Goal: Information Seeking & Learning: Learn about a topic

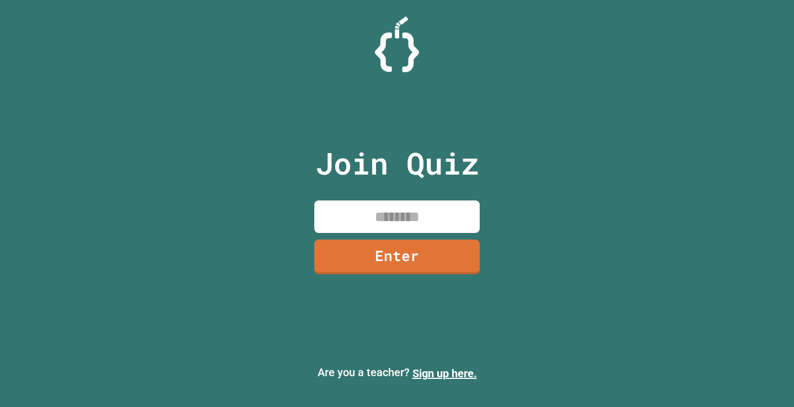
click at [393, 224] on input at bounding box center [396, 217] width 165 height 33
type input "********"
click at [433, 257] on link "Enter" at bounding box center [397, 255] width 154 height 36
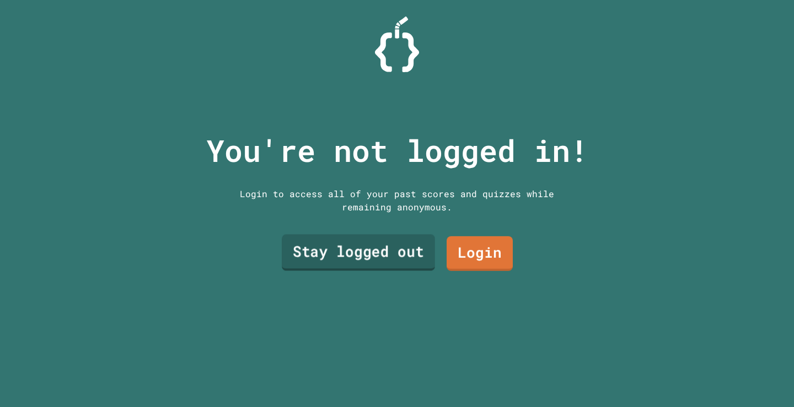
click at [359, 251] on link "Stay logged out" at bounding box center [358, 253] width 153 height 36
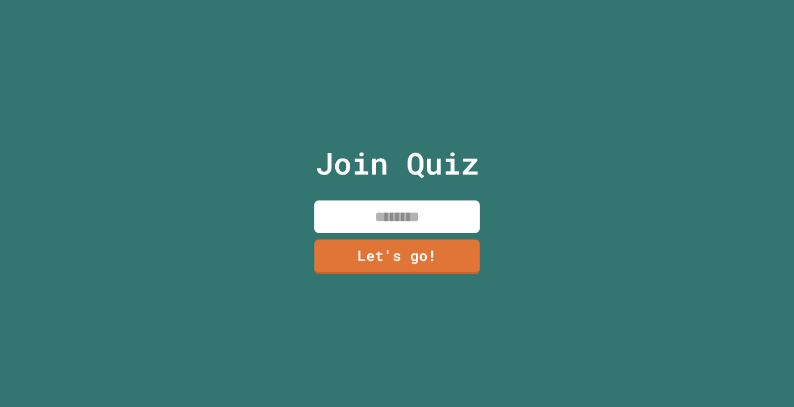
click at [382, 219] on input at bounding box center [396, 217] width 165 height 33
type input "*******"
click at [421, 258] on link "Let's go!" at bounding box center [396, 256] width 163 height 36
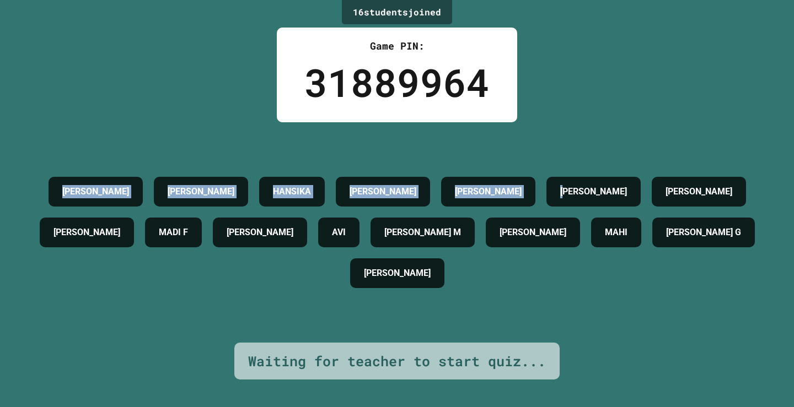
drag, startPoint x: 51, startPoint y: 191, endPoint x: 598, endPoint y: 122, distance: 551.3
click at [598, 122] on div "16 student s joined Game PIN: 31889964 [PERSON_NAME] HANSIKA [PERSON_NAME] [PER…" at bounding box center [397, 203] width 794 height 407
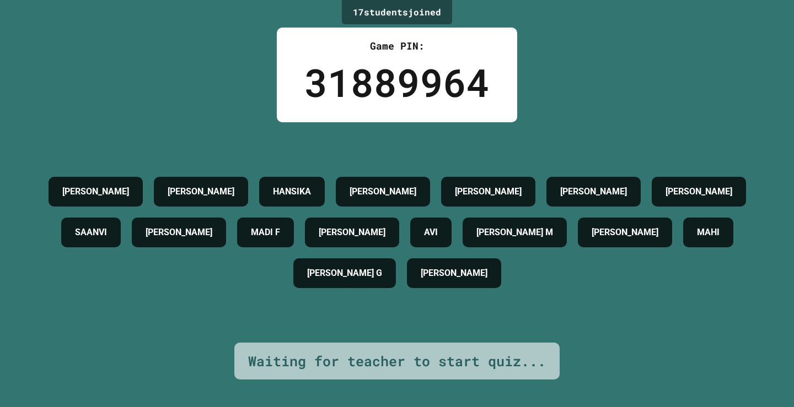
click at [540, 241] on div "[PERSON_NAME] M" at bounding box center [515, 233] width 104 height 30
drag, startPoint x: 551, startPoint y: 228, endPoint x: 460, endPoint y: 245, distance: 92.5
click at [463, 245] on div "[PERSON_NAME] M" at bounding box center [515, 233] width 104 height 30
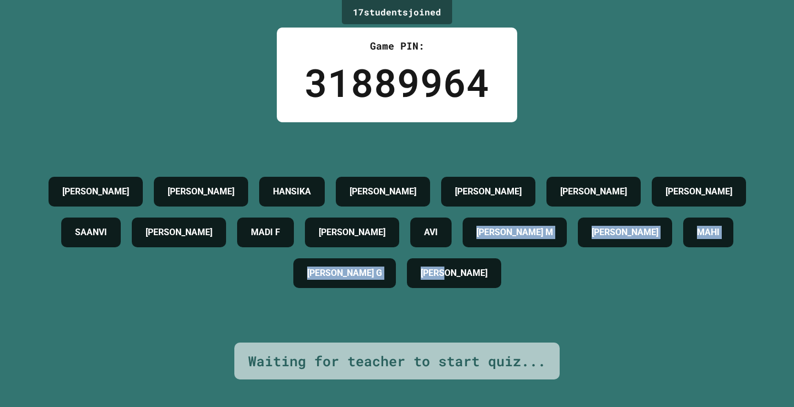
drag, startPoint x: 460, startPoint y: 245, endPoint x: 448, endPoint y: 317, distance: 73.2
click at [448, 317] on div "[PERSON_NAME] HANSIKA [PERSON_NAME] [PERSON_NAME] [PERSON_NAME] [PERSON_NAME] F…" at bounding box center [397, 232] width 739 height 221
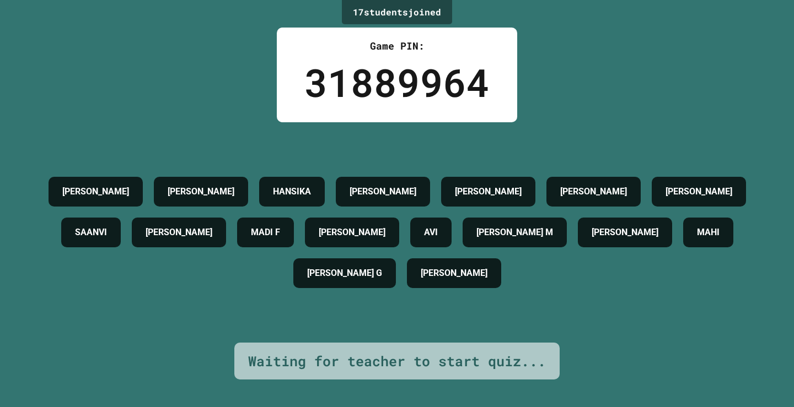
click at [470, 269] on h4 "[PERSON_NAME]" at bounding box center [454, 273] width 67 height 13
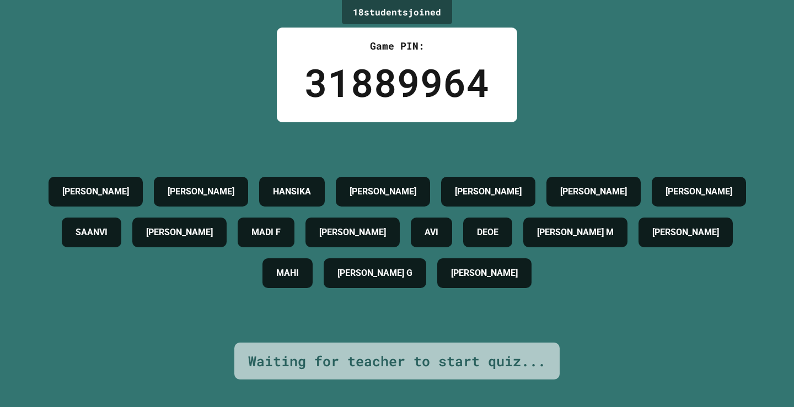
click at [512, 241] on div "DEOE" at bounding box center [487, 233] width 49 height 30
drag, startPoint x: 522, startPoint y: 241, endPoint x: 432, endPoint y: 222, distance: 91.9
click at [432, 222] on div "[PERSON_NAME] HANSIKA [PERSON_NAME] [PERSON_NAME] [PERSON_NAME] [PERSON_NAME] F…" at bounding box center [397, 232] width 739 height 122
click at [432, 222] on div "AVI" at bounding box center [431, 233] width 41 height 30
drag, startPoint x: 438, startPoint y: 219, endPoint x: 396, endPoint y: 246, distance: 49.8
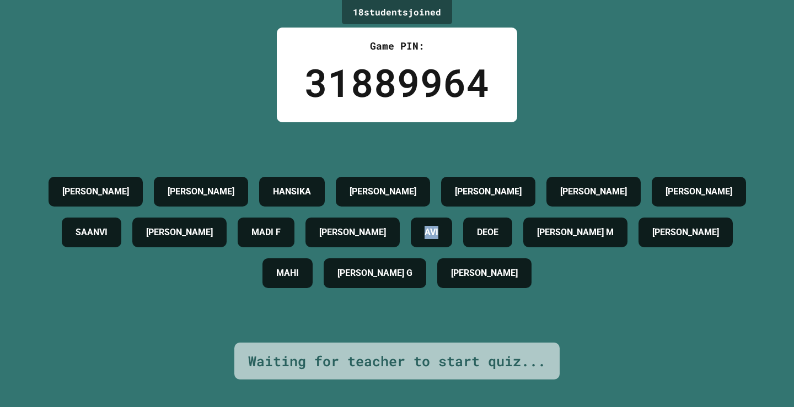
click at [411, 246] on div "AVI" at bounding box center [431, 233] width 41 height 30
click at [411, 239] on div "AVI" at bounding box center [431, 233] width 41 height 30
click at [389, 228] on div "[PERSON_NAME] HANSIKA [PERSON_NAME] [PERSON_NAME] [PERSON_NAME] [PERSON_NAME] F…" at bounding box center [397, 232] width 739 height 122
drag, startPoint x: 337, startPoint y: 221, endPoint x: 391, endPoint y: 212, distance: 55.3
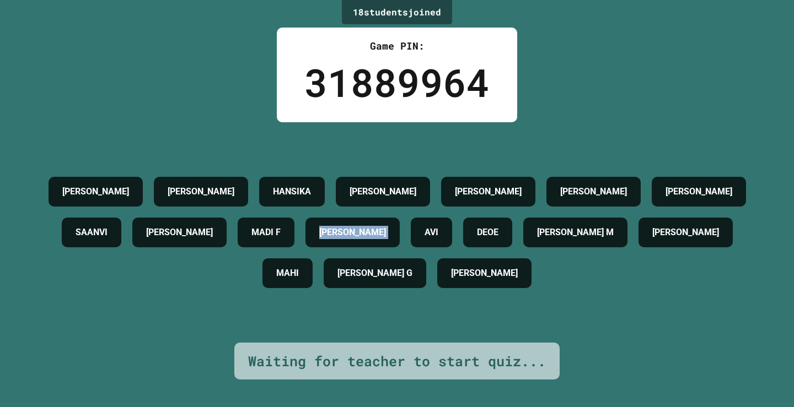
click at [391, 212] on div "[PERSON_NAME] HANSIKA [PERSON_NAME] [PERSON_NAME] [PERSON_NAME] [PERSON_NAME] F…" at bounding box center [397, 232] width 739 height 122
click at [411, 218] on div "AVI" at bounding box center [431, 233] width 41 height 30
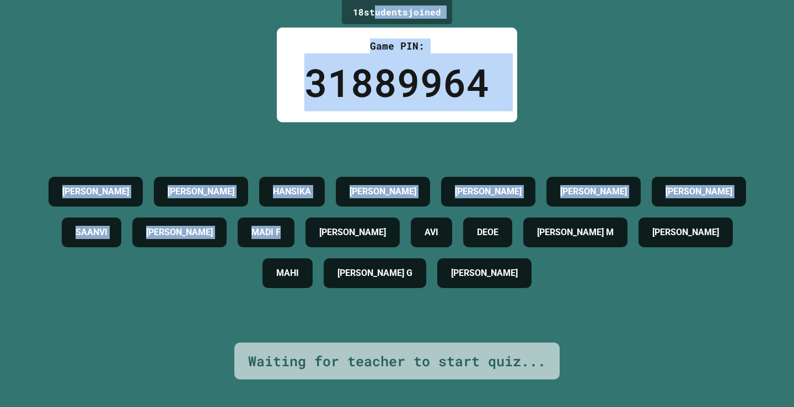
drag, startPoint x: 310, startPoint y: 236, endPoint x: 364, endPoint y: 10, distance: 232.4
click at [364, 10] on div "18 student s joined Game PIN: 31889964 [PERSON_NAME] HANSIKA [PERSON_NAME] [PER…" at bounding box center [397, 203] width 794 height 407
click at [365, 9] on div "18 student s joined" at bounding box center [397, 12] width 110 height 24
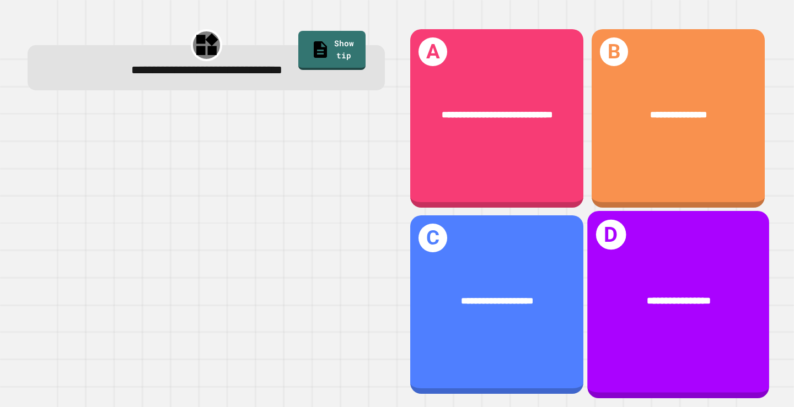
click at [627, 303] on div "**********" at bounding box center [678, 302] width 182 height 55
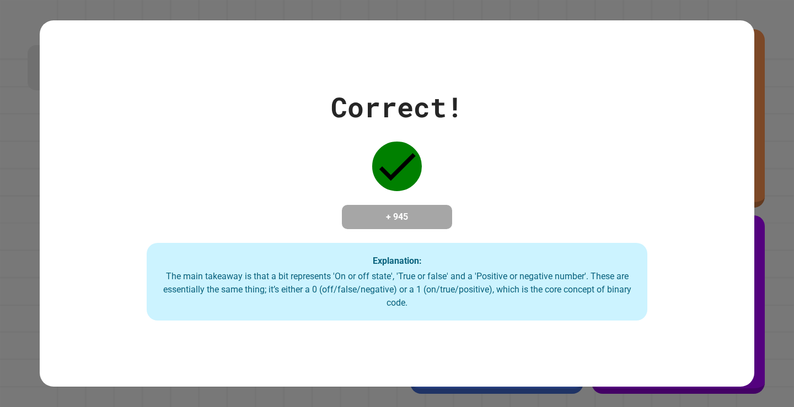
click at [643, 299] on div "Correct! + 945 Explanation: The main takeaway is that a bit represents 'On or o…" at bounding box center [397, 204] width 714 height 235
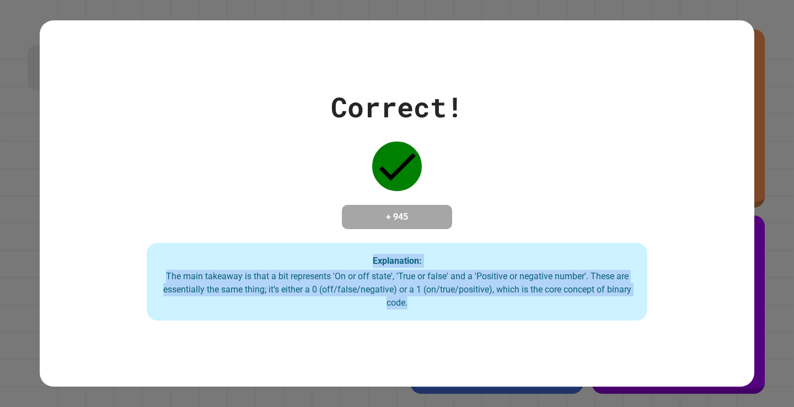
drag, startPoint x: 643, startPoint y: 299, endPoint x: 119, endPoint y: 235, distance: 528.6
click at [119, 235] on div "Correct! + 945 Explanation: The main takeaway is that a bit represents 'On or o…" at bounding box center [397, 204] width 714 height 235
click at [116, 234] on div "Correct! + 945 Explanation: The main takeaway is that a bit represents 'On or o…" at bounding box center [397, 204] width 714 height 235
drag, startPoint x: 128, startPoint y: 223, endPoint x: 673, endPoint y: 377, distance: 565.4
click at [673, 377] on div "Correct! + 945 Explanation: The main takeaway is that a bit represents 'On or o…" at bounding box center [397, 203] width 714 height 367
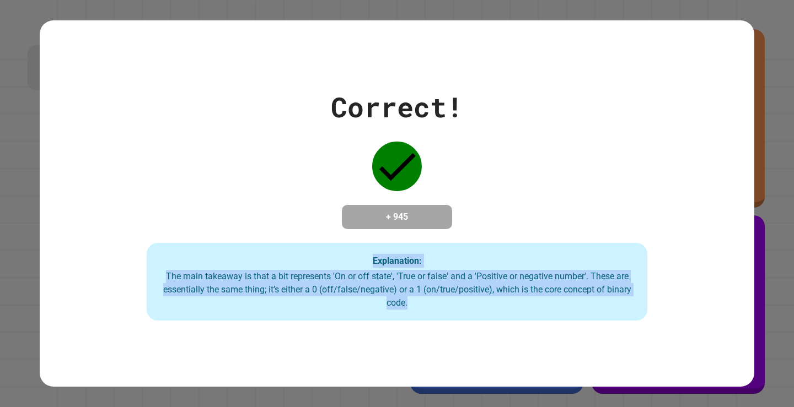
click at [678, 342] on div "Correct! + 945 Explanation: The main takeaway is that a bit represents 'On or o…" at bounding box center [397, 203] width 714 height 367
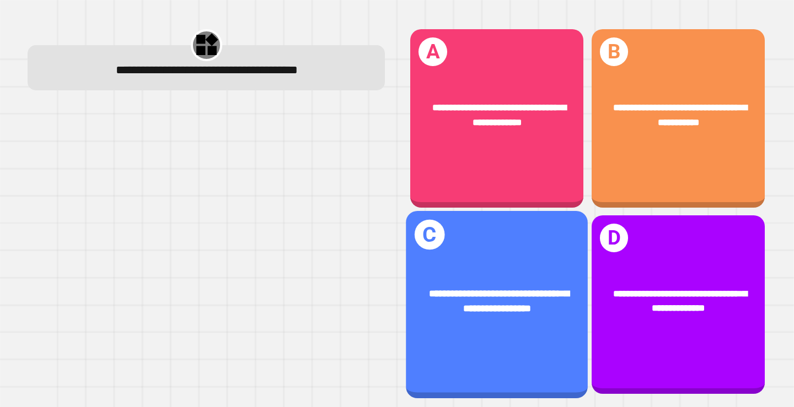
click at [514, 311] on div "**********" at bounding box center [497, 302] width 182 height 70
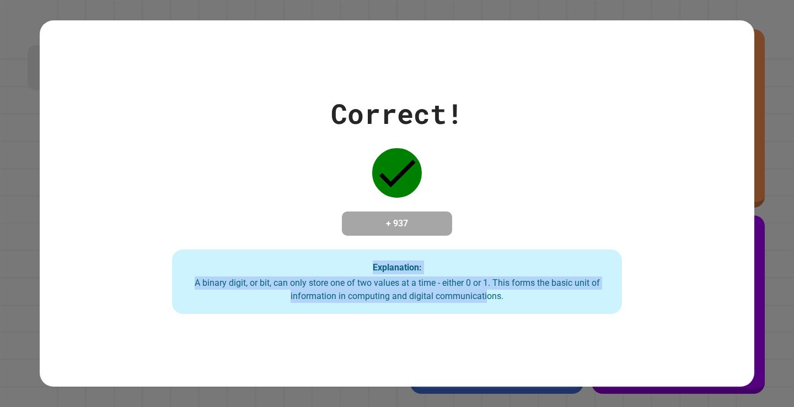
drag, startPoint x: 144, startPoint y: 252, endPoint x: 485, endPoint y: 309, distance: 346.0
click at [485, 309] on div "Correct! + 937 Explanation: A binary digit, or bit, can only store one of two v…" at bounding box center [397, 204] width 642 height 222
click at [485, 309] on div "Explanation: A binary digit, or bit, can only store one of two values at a time…" at bounding box center [397, 282] width 450 height 65
drag, startPoint x: 485, startPoint y: 309, endPoint x: 88, endPoint y: 237, distance: 403.4
click at [89, 237] on div "Correct! + 937 Explanation: A binary digit, or bit, can only store one of two v…" at bounding box center [397, 204] width 642 height 222
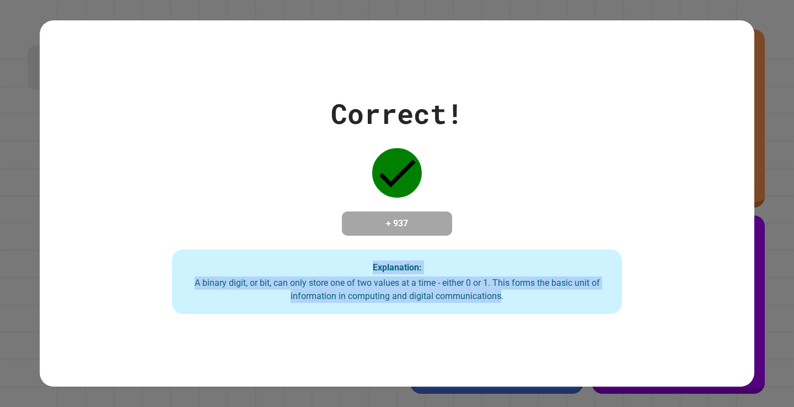
click at [88, 237] on div "Correct! + 937 Explanation: A binary digit, or bit, can only store one of two v…" at bounding box center [397, 204] width 642 height 222
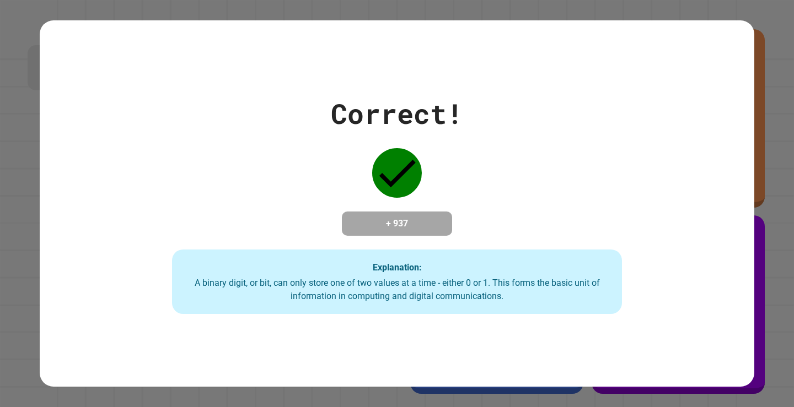
drag, startPoint x: 203, startPoint y: 254, endPoint x: 444, endPoint y: 221, distance: 243.1
click at [444, 221] on div "Correct! + 937 Explanation: A binary digit, or bit, can only store one of two v…" at bounding box center [397, 204] width 642 height 222
click at [327, 230] on div "Correct! + 937 Explanation: A binary digit, or bit, can only store one of two v…" at bounding box center [397, 204] width 642 height 222
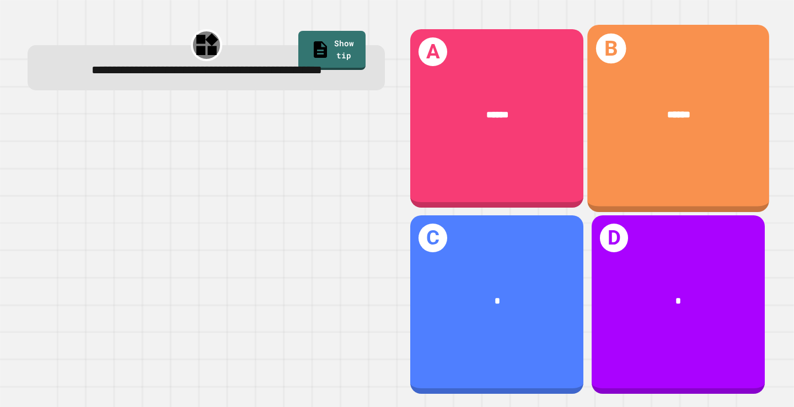
click at [611, 142] on div "B ******" at bounding box center [678, 118] width 182 height 187
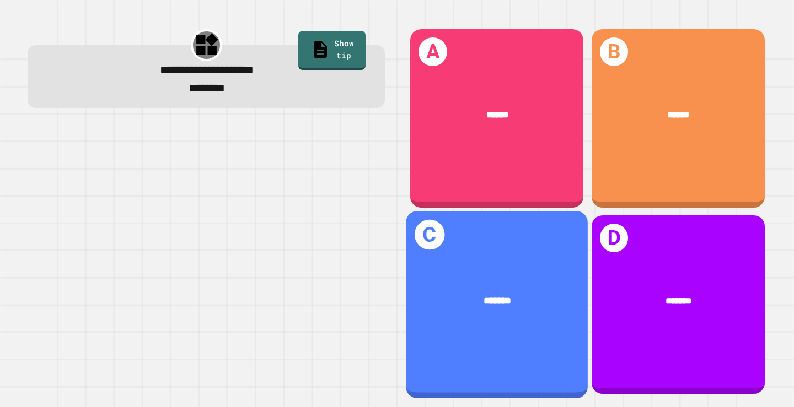
click at [502, 237] on div "C *******" at bounding box center [497, 304] width 182 height 187
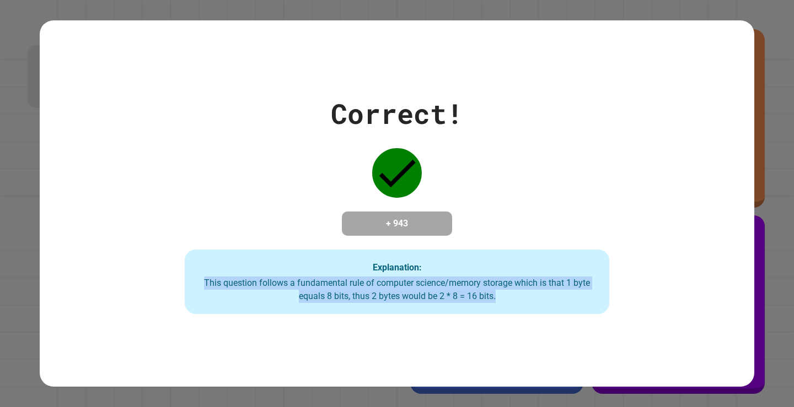
drag, startPoint x: 502, startPoint y: 213, endPoint x: 491, endPoint y: 304, distance: 92.2
click at [491, 304] on div "Correct! + 943 Explanation: This question follows a fundamental rule of compute…" at bounding box center [397, 204] width 607 height 222
click at [491, 303] on div "This question follows a fundamental rule of computer science/memory storage whi…" at bounding box center [397, 290] width 403 height 26
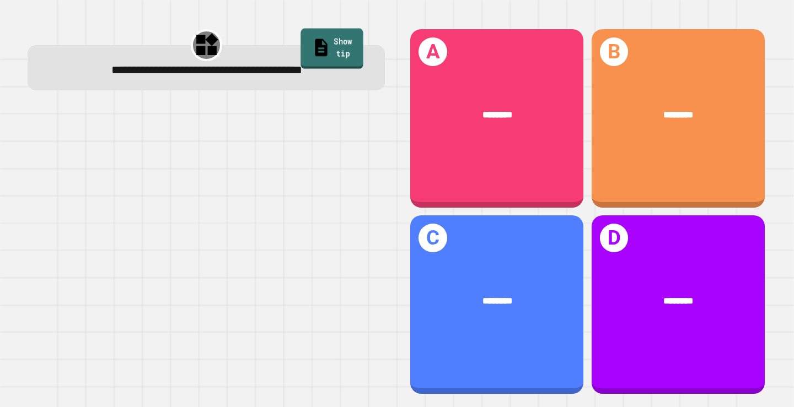
click at [300, 44] on link "Show tip" at bounding box center [331, 49] width 63 height 41
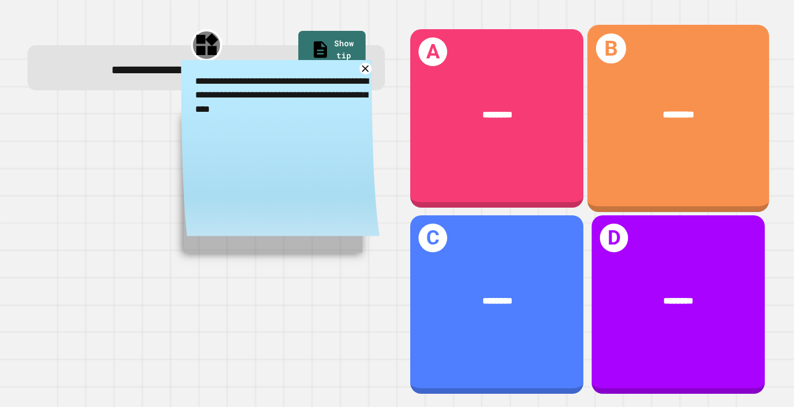
click at [663, 115] on span "********" at bounding box center [678, 115] width 31 height 10
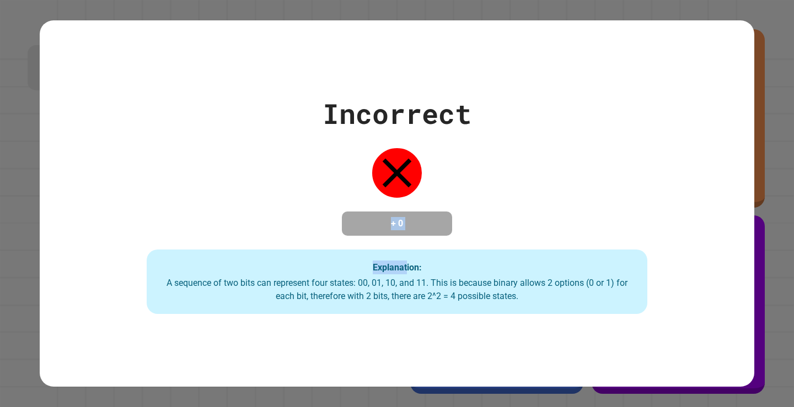
drag, startPoint x: 381, startPoint y: 209, endPoint x: 404, endPoint y: 245, distance: 42.1
click at [404, 245] on div "Incorrect + 0 Explanation: A sequence of two bits can represent four states: 00…" at bounding box center [397, 204] width 714 height 222
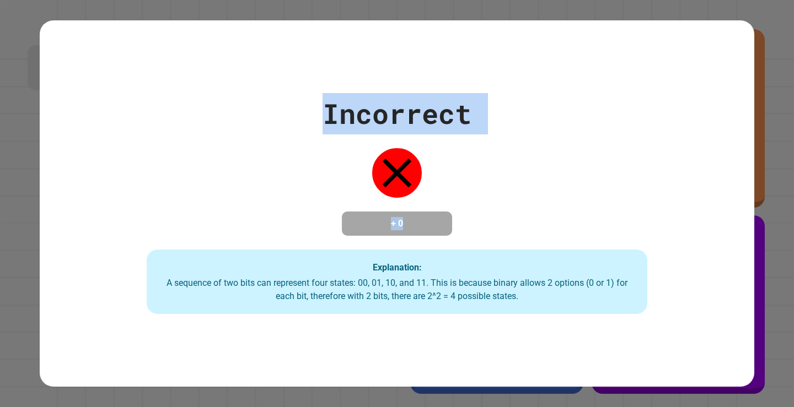
drag, startPoint x: 404, startPoint y: 243, endPoint x: 306, endPoint y: 100, distance: 172.9
click at [306, 100] on div "Incorrect + 0 Explanation: A sequence of two bits can represent four states: 00…" at bounding box center [397, 204] width 714 height 222
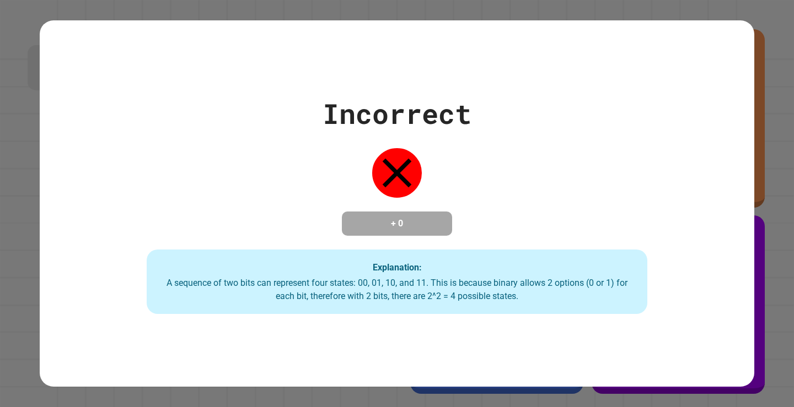
click at [306, 100] on div "Incorrect + 0 Explanation: A sequence of two bits can represent four states: 00…" at bounding box center [397, 204] width 714 height 222
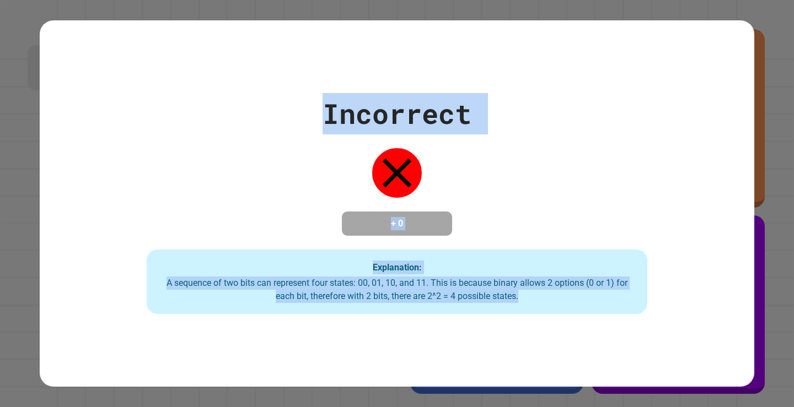
drag, startPoint x: 306, startPoint y: 100, endPoint x: 683, endPoint y: 322, distance: 437.9
click at [683, 322] on div "Incorrect + 0 Explanation: A sequence of two bits can represent four states: 00…" at bounding box center [397, 203] width 714 height 367
drag, startPoint x: 650, startPoint y: 315, endPoint x: 290, endPoint y: 95, distance: 421.9
click at [290, 95] on div "Incorrect + 0 Explanation: A sequence of two bits can represent four states: 00…" at bounding box center [397, 204] width 714 height 222
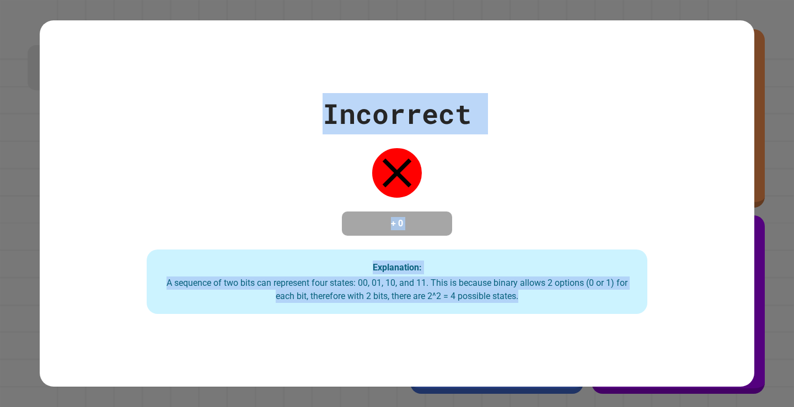
click at [292, 95] on div "Incorrect + 0 Explanation: A sequence of two bits can represent four states: 00…" at bounding box center [397, 204] width 714 height 222
drag, startPoint x: 292, startPoint y: 95, endPoint x: 445, endPoint y: 393, distance: 335.3
click at [445, 393] on div "Incorrect + 0 Explanation: A sequence of two bits can represent four states: 00…" at bounding box center [397, 203] width 794 height 407
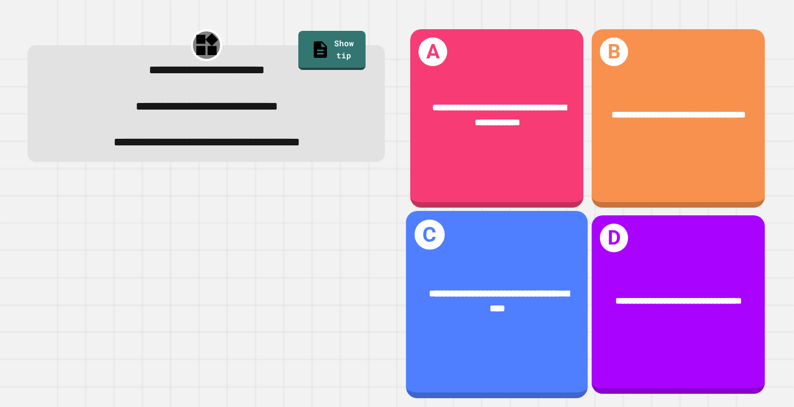
click at [497, 267] on div "**********" at bounding box center [497, 302] width 182 height 70
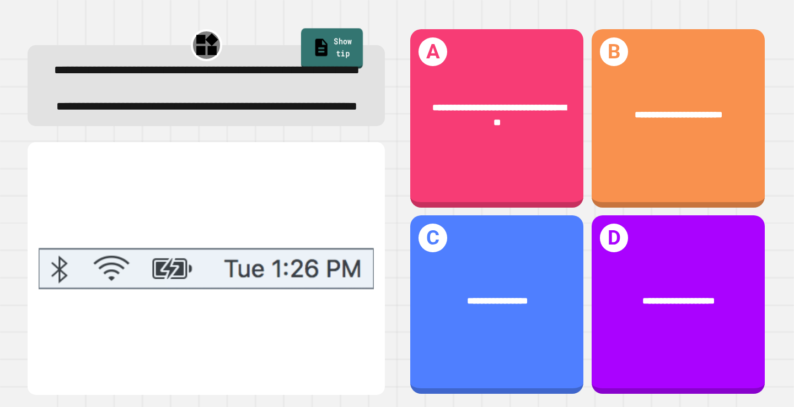
click at [351, 53] on link "Show tip" at bounding box center [332, 49] width 62 height 41
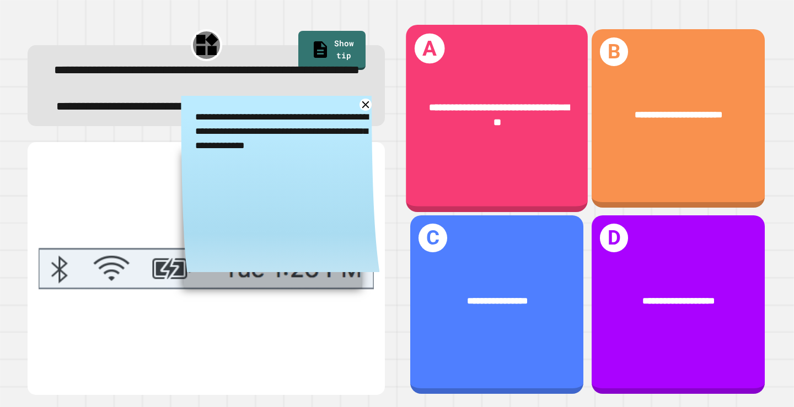
click at [499, 152] on div "**********" at bounding box center [497, 118] width 182 height 187
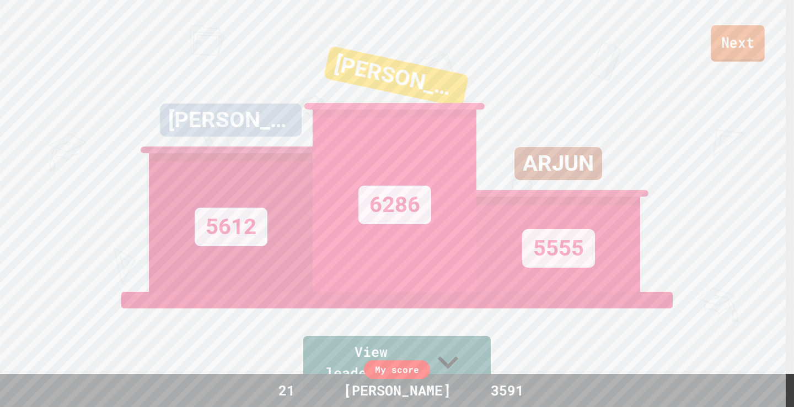
click at [722, 40] on link "Next" at bounding box center [737, 43] width 53 height 36
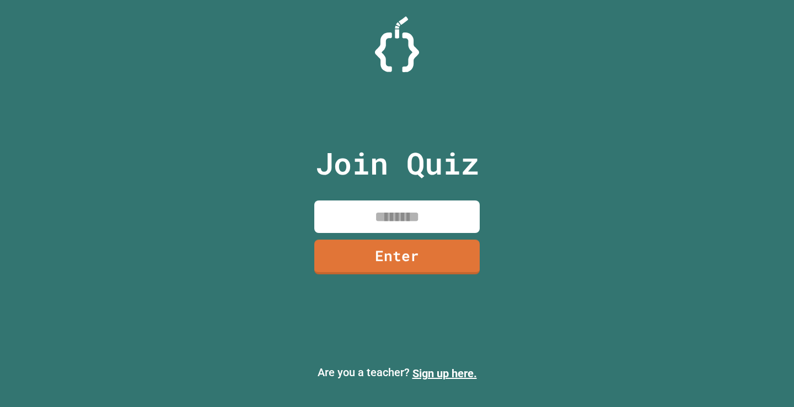
click at [411, 209] on input at bounding box center [396, 217] width 165 height 33
type input "********"
click at [406, 273] on link "Enter" at bounding box center [397, 256] width 160 height 36
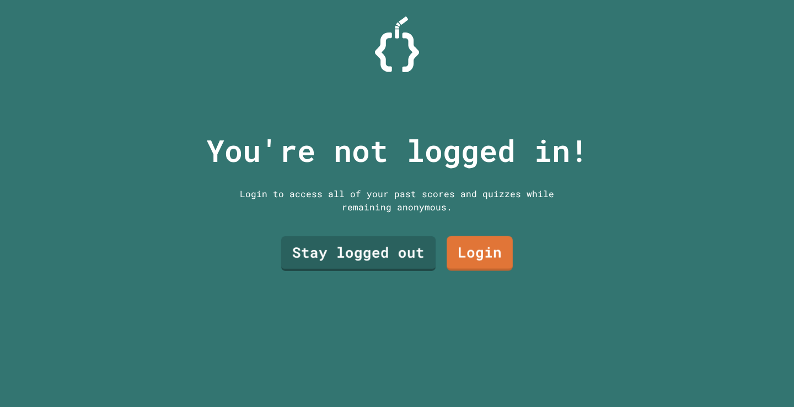
click at [388, 253] on link "Stay logged out" at bounding box center [358, 253] width 154 height 35
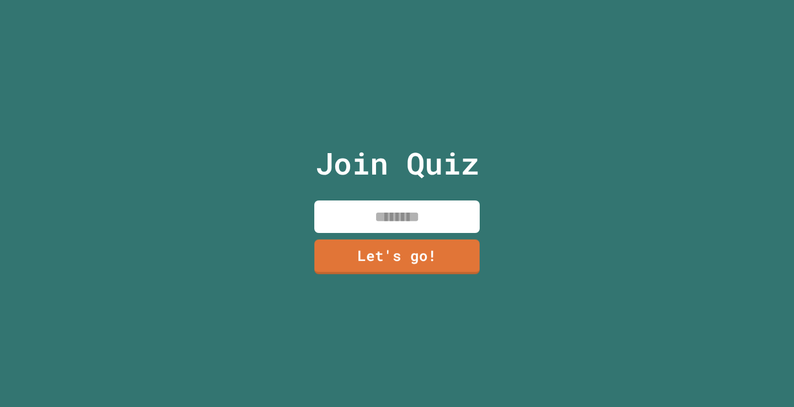
click at [420, 214] on input at bounding box center [396, 217] width 165 height 33
type input "*******"
click at [419, 258] on link "Let's go!" at bounding box center [396, 256] width 163 height 36
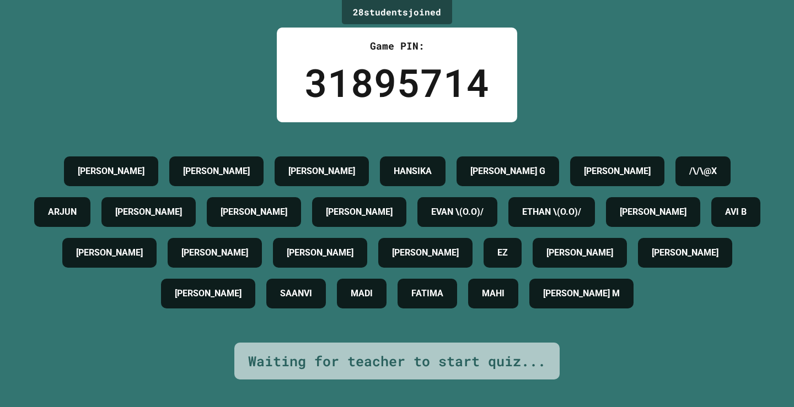
click at [406, 214] on div "[PERSON_NAME]" at bounding box center [359, 212] width 94 height 30
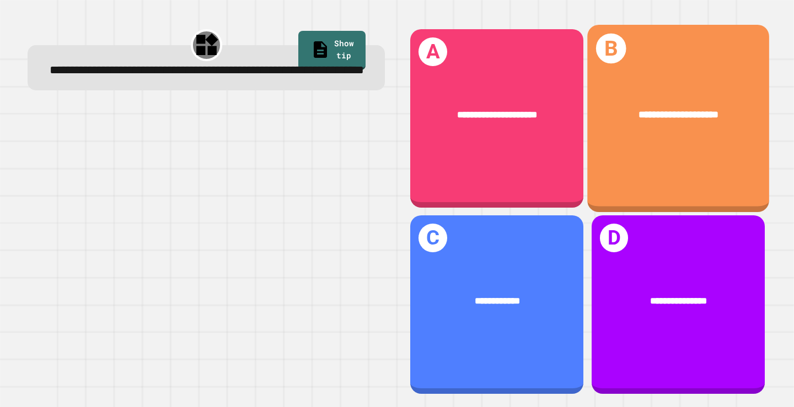
click at [707, 117] on div "**********" at bounding box center [679, 115] width 142 height 15
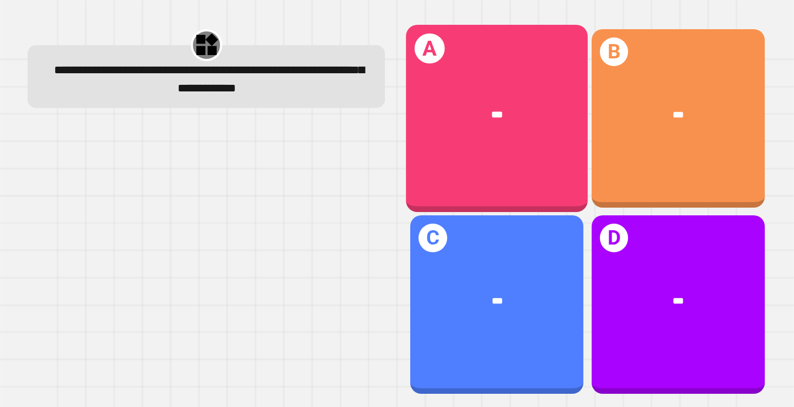
click at [465, 133] on div "***" at bounding box center [497, 115] width 182 height 55
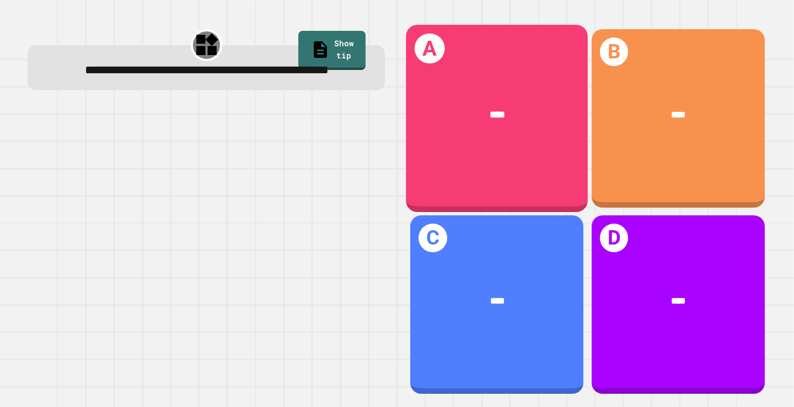
click at [459, 119] on div "****" at bounding box center [497, 115] width 142 height 15
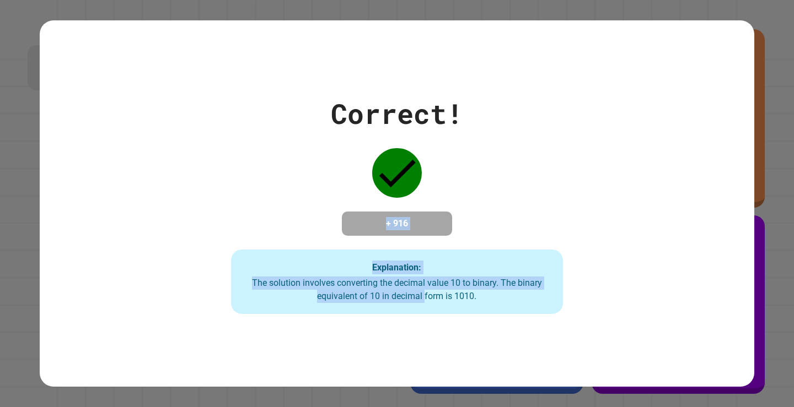
drag, startPoint x: 308, startPoint y: 174, endPoint x: 421, endPoint y: 345, distance: 204.6
click at [421, 345] on div "Correct! + 916 Explanation: The solution involves converting the decimal value …" at bounding box center [397, 203] width 714 height 367
drag, startPoint x: 421, startPoint y: 345, endPoint x: 232, endPoint y: 189, distance: 244.8
click at [232, 189] on div "Correct! + 916 Explanation: The solution involves converting the decimal value …" at bounding box center [397, 203] width 714 height 367
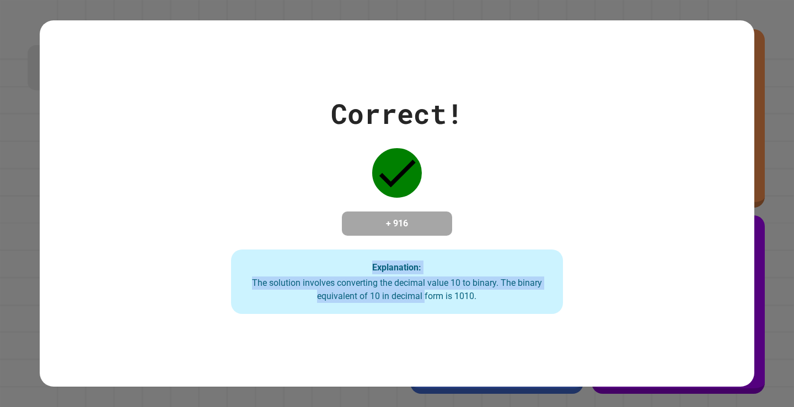
click at [232, 189] on div "Correct! + 916 Explanation: The solution involves converting the decimal value …" at bounding box center [397, 204] width 474 height 222
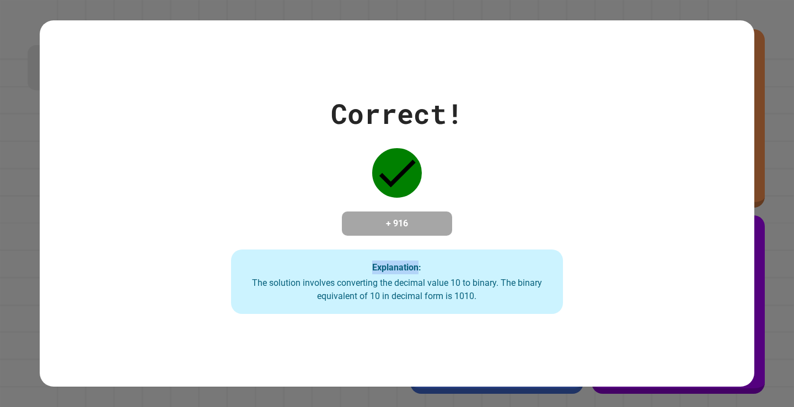
click at [232, 189] on div "Correct! + 916 Explanation: The solution involves converting the decimal value …" at bounding box center [397, 204] width 474 height 222
click at [231, 189] on div "Correct! + 916 Explanation: The solution involves converting the decimal value …" at bounding box center [397, 204] width 474 height 222
click at [404, 319] on div "Correct! + 916 Explanation: The solution involves converting the decimal value …" at bounding box center [397, 203] width 714 height 367
drag, startPoint x: 379, startPoint y: 278, endPoint x: 370, endPoint y: 310, distance: 33.2
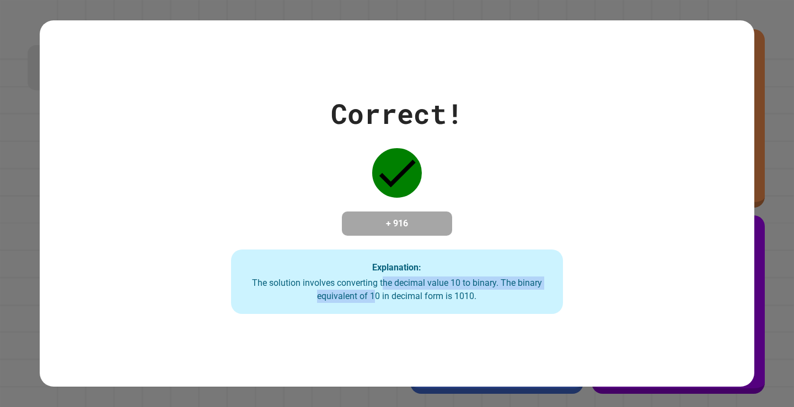
click at [370, 310] on div "Explanation: The solution involves converting the decimal value 10 to binary. T…" at bounding box center [396, 282] width 331 height 65
drag, startPoint x: 368, startPoint y: 292, endPoint x: 269, endPoint y: 266, distance: 102.0
click at [269, 266] on div "Explanation: The solution involves converting the decimal value 10 to binary. T…" at bounding box center [396, 282] width 331 height 65
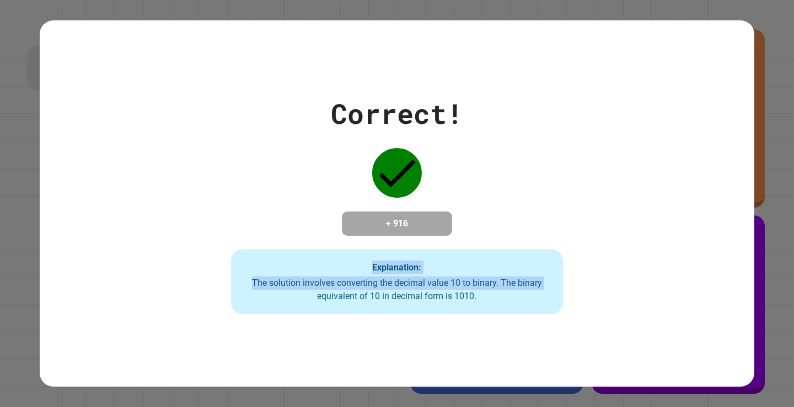
drag, startPoint x: 267, startPoint y: 266, endPoint x: 266, endPoint y: 322, distance: 56.3
click at [266, 322] on div "Correct! + 916 Explanation: The solution involves converting the decimal value …" at bounding box center [397, 203] width 714 height 367
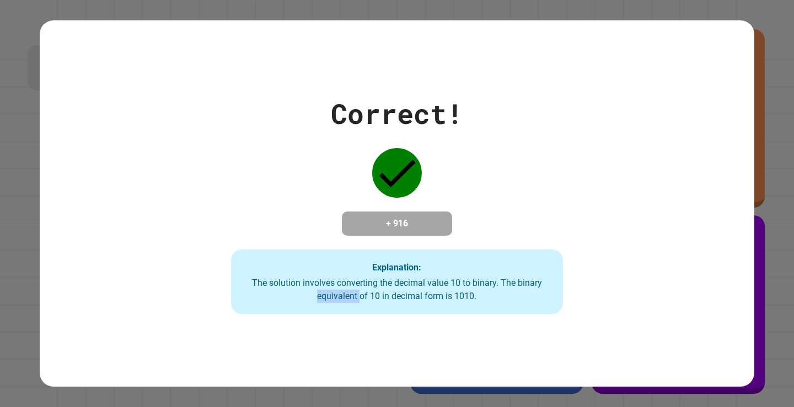
click at [266, 322] on div "Correct! + 916 Explanation: The solution involves converting the decimal value …" at bounding box center [397, 203] width 714 height 367
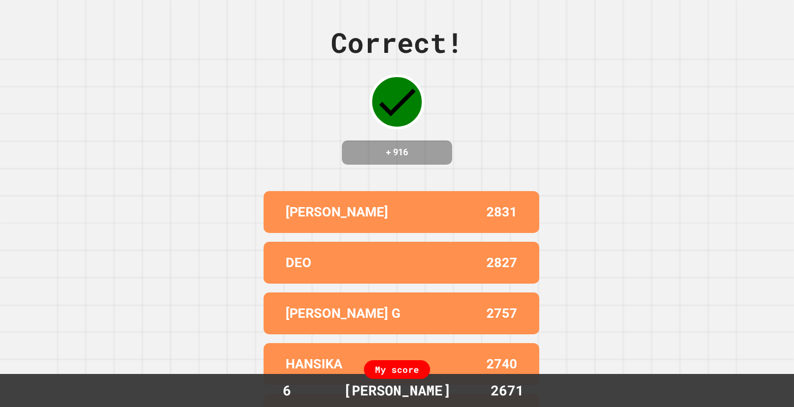
click at [266, 322] on div "[PERSON_NAME] G 2757" at bounding box center [402, 314] width 276 height 42
click at [231, 267] on div "Correct! + 916 [PERSON_NAME] 2831 DEO 2827 [PERSON_NAME] G 2757 HANSIKA 2740 ET…" at bounding box center [397, 203] width 794 height 407
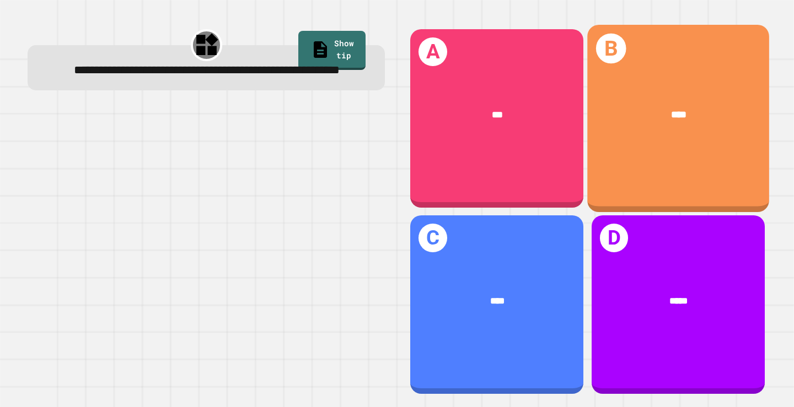
click at [613, 127] on div "****" at bounding box center [678, 115] width 182 height 55
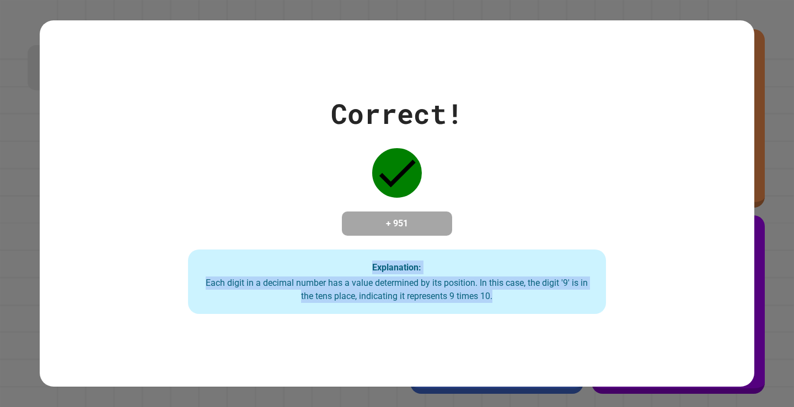
drag, startPoint x: 508, startPoint y: 179, endPoint x: 542, endPoint y: 323, distance: 147.9
click at [544, 346] on div "Correct! + 951 Explanation: Each digit in a decimal number has a value determin…" at bounding box center [397, 203] width 714 height 367
click at [542, 323] on div "Correct! + 951 Explanation: Each digit in a decimal number has a value determin…" at bounding box center [397, 203] width 714 height 367
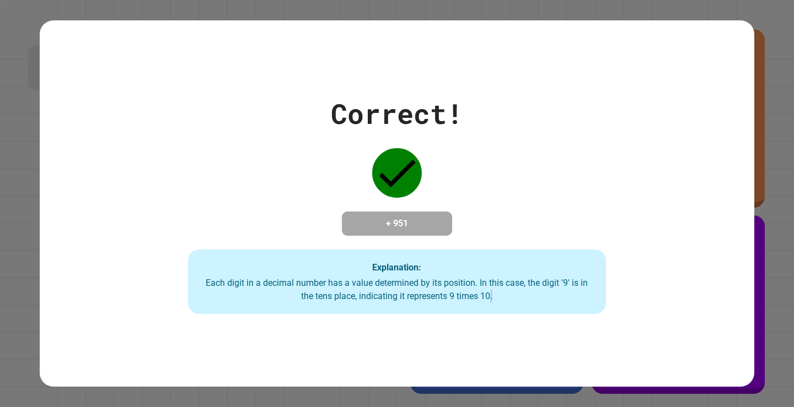
drag, startPoint x: 542, startPoint y: 322, endPoint x: 529, endPoint y: 324, distance: 12.8
click at [529, 324] on div "Correct! + 951 Explanation: Each digit in a decimal number has a value determin…" at bounding box center [397, 203] width 714 height 367
click at [530, 322] on div "Correct! + 951 Explanation: Each digit in a decimal number has a value determin…" at bounding box center [397, 203] width 714 height 367
click at [485, 222] on div "Correct! + 951 Explanation: Each digit in a decimal number has a value determin…" at bounding box center [397, 204] width 598 height 222
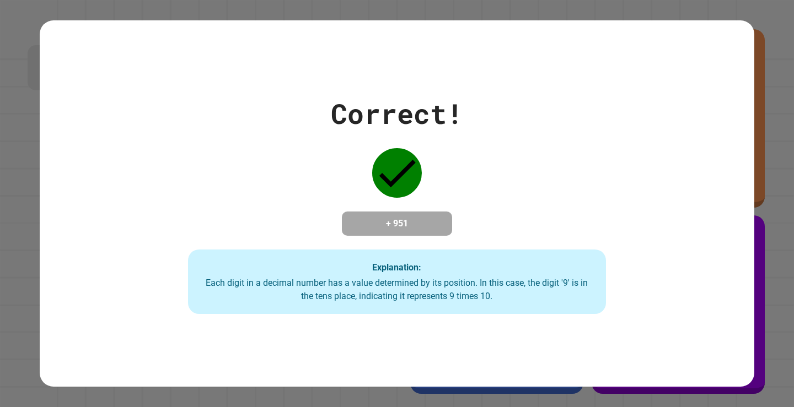
click at [485, 222] on div "Correct! + 951 Explanation: Each digit in a decimal number has a value determin…" at bounding box center [397, 204] width 598 height 222
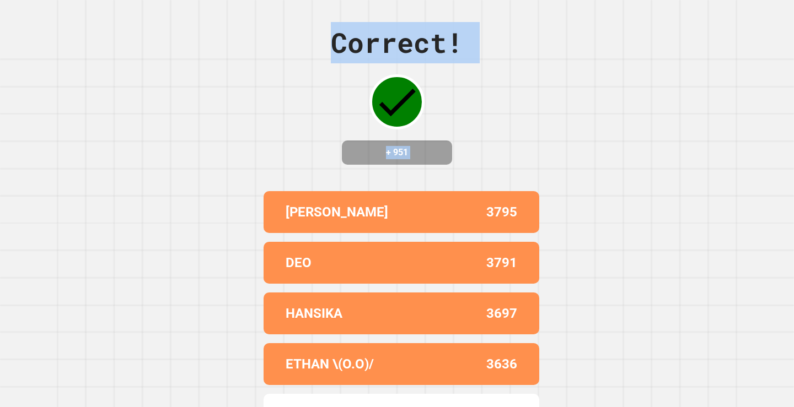
drag, startPoint x: 315, startPoint y: 107, endPoint x: 216, endPoint y: 139, distance: 104.4
click at [216, 139] on div "Correct! + 951 IAN 3795 DEO 3791 HANSIKA 3697 ETHAN \(O.O)/ 3636 [PERSON_NAME] …" at bounding box center [397, 203] width 794 height 407
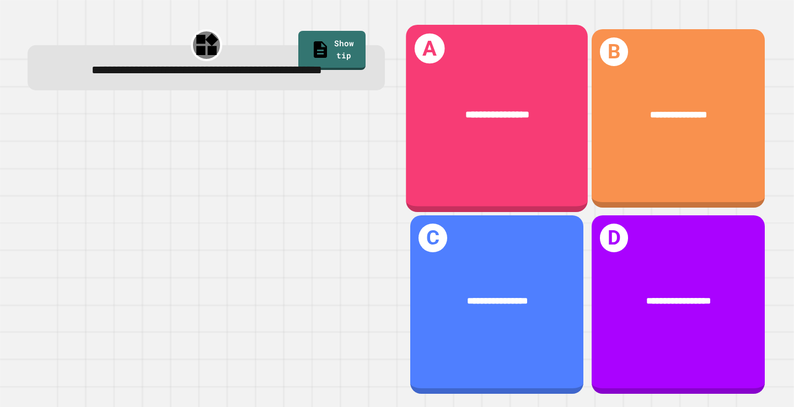
click at [535, 182] on div "**********" at bounding box center [497, 118] width 182 height 187
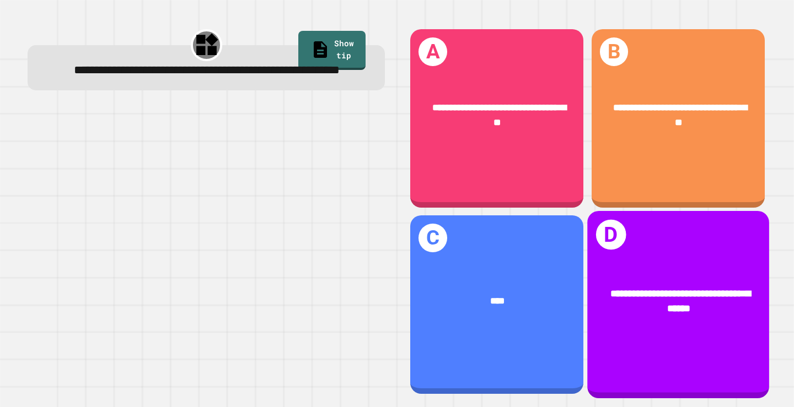
click at [671, 267] on div "**********" at bounding box center [678, 302] width 182 height 70
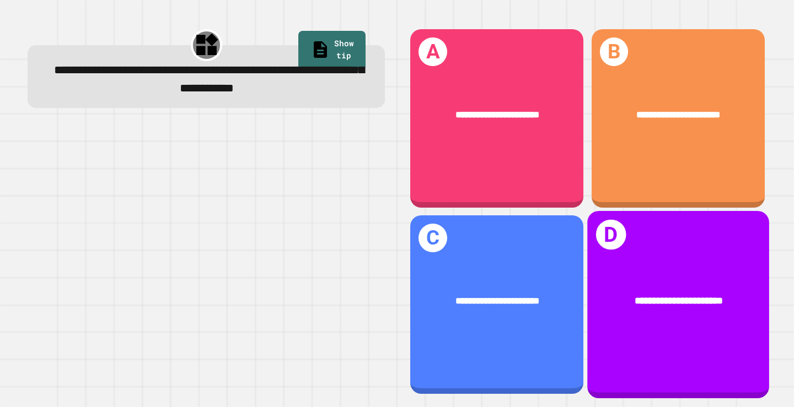
click at [635, 308] on div "**********" at bounding box center [678, 302] width 182 height 55
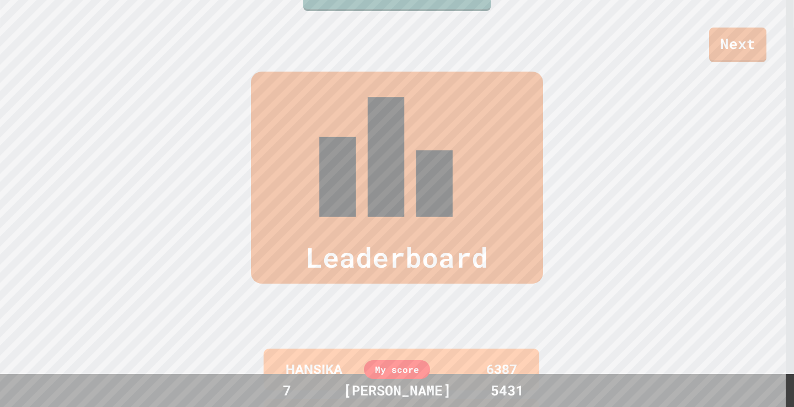
scroll to position [459, 0]
